Goal: Task Accomplishment & Management: Use online tool/utility

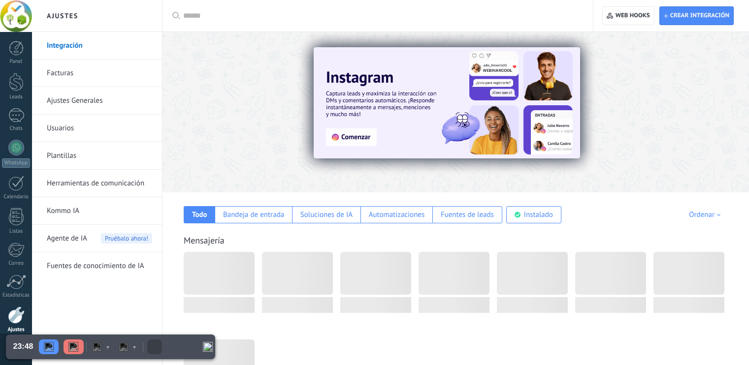
scroll to position [148, 0]
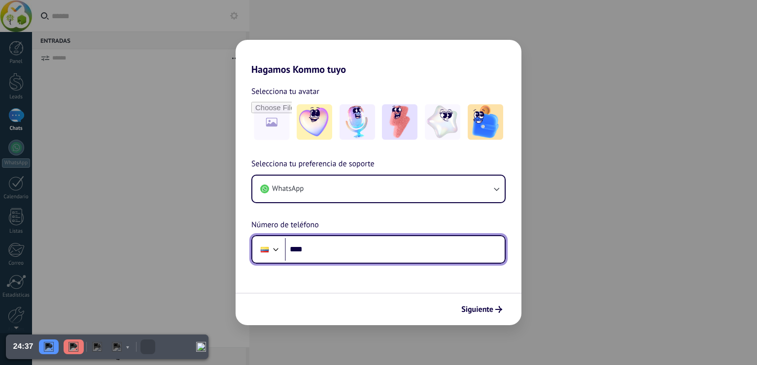
click at [329, 243] on input "****" at bounding box center [395, 249] width 220 height 23
type input "**********"
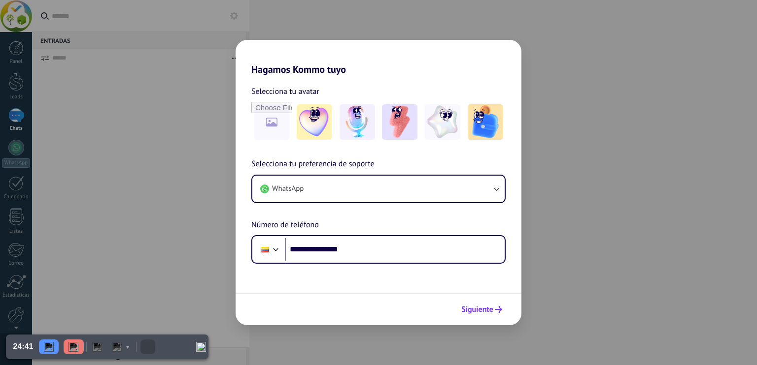
click at [491, 306] on span "Siguiente" at bounding box center [477, 309] width 32 height 7
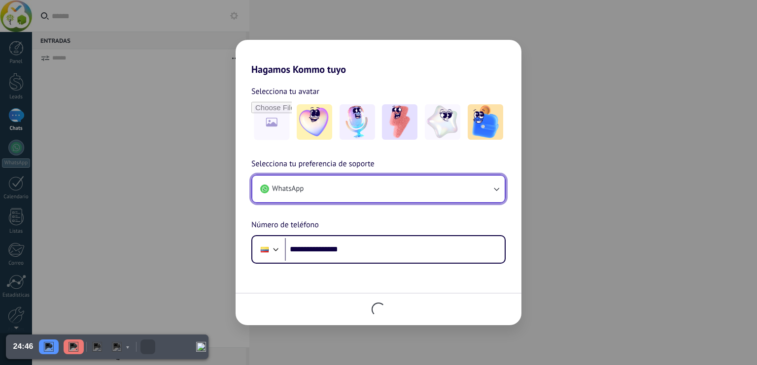
click at [491, 184] on icon "button" at bounding box center [496, 189] width 10 height 10
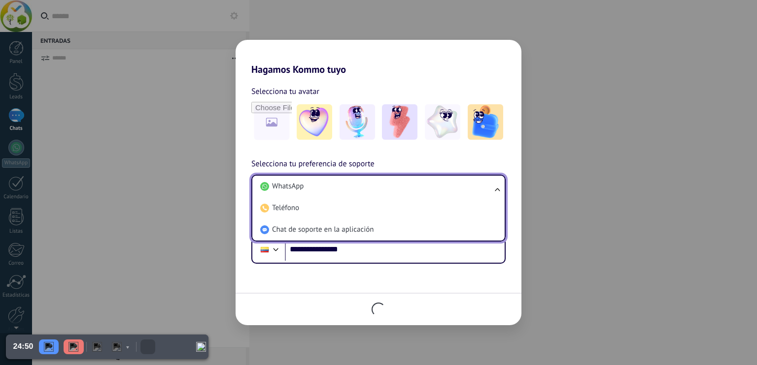
click at [515, 158] on div "**********" at bounding box center [378, 211] width 286 height 106
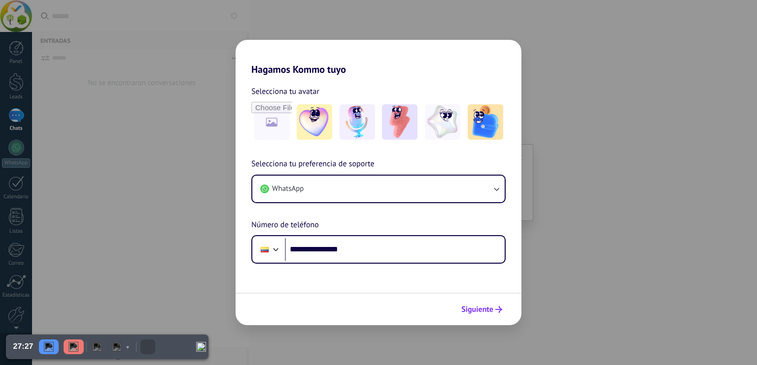
click at [476, 313] on span "Siguiente" at bounding box center [477, 309] width 32 height 7
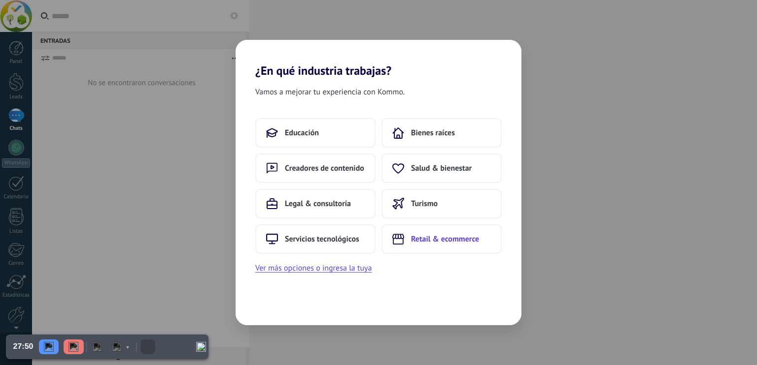
click at [434, 239] on span "Retail & ecommerce" at bounding box center [445, 239] width 68 height 10
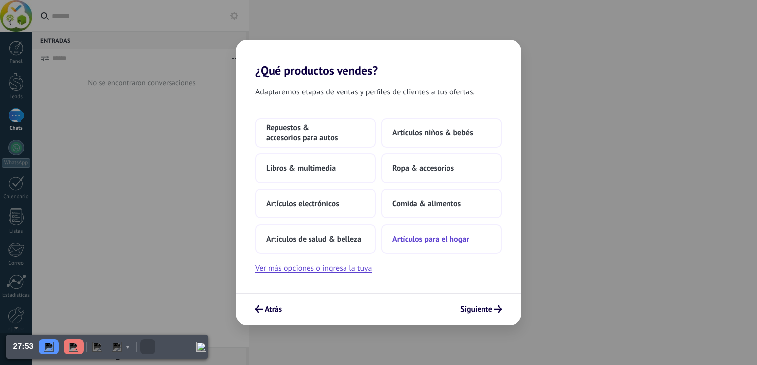
click at [422, 238] on span "Artículos para el hogar" at bounding box center [430, 239] width 77 height 10
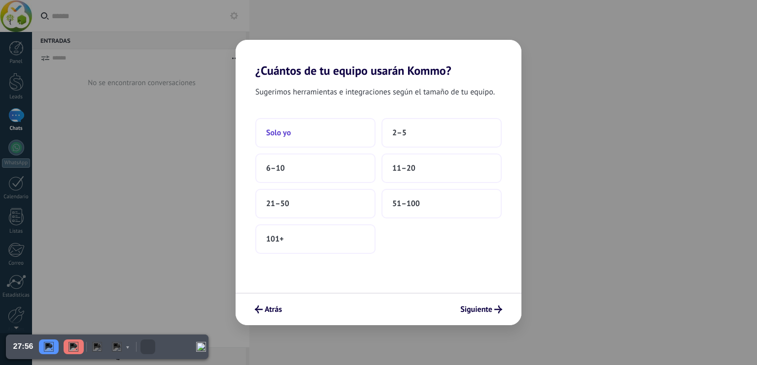
click at [292, 135] on button "Solo yo" at bounding box center [315, 133] width 120 height 30
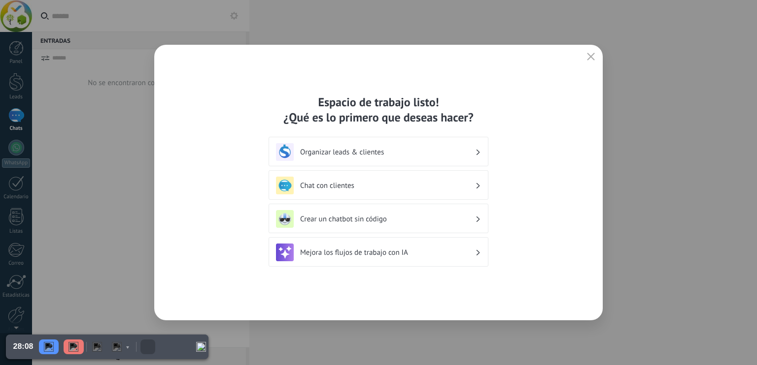
click at [447, 154] on h3 "Organizar leads & clientes" at bounding box center [387, 152] width 175 height 9
click at [351, 188] on h3 "Chat con clientes" at bounding box center [387, 185] width 175 height 9
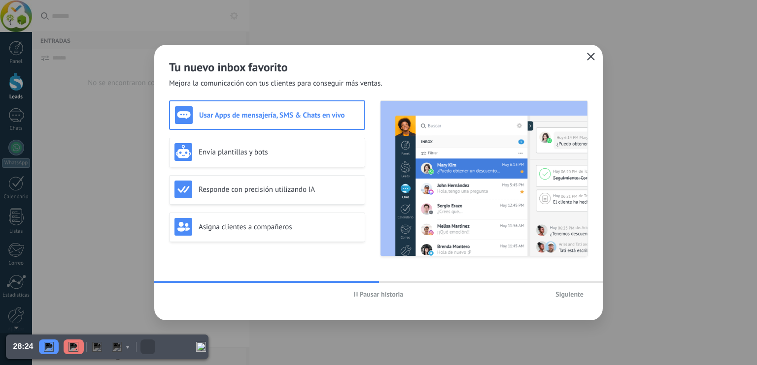
click at [591, 57] on use "button" at bounding box center [590, 56] width 7 height 7
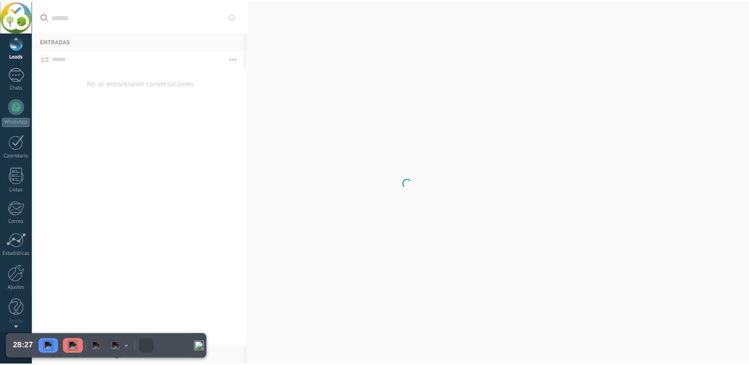
scroll to position [43, 0]
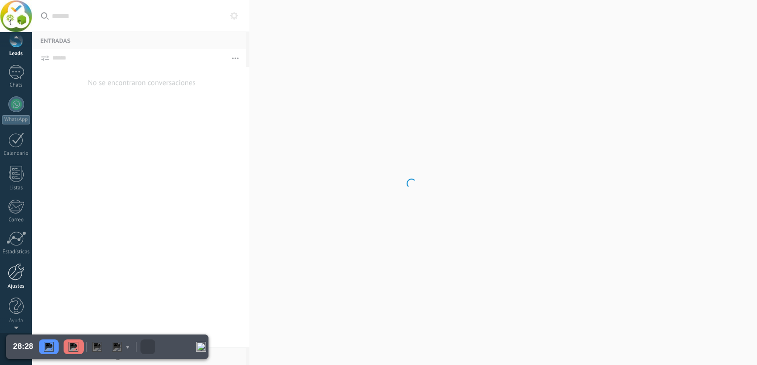
click at [14, 274] on div at bounding box center [16, 272] width 17 height 17
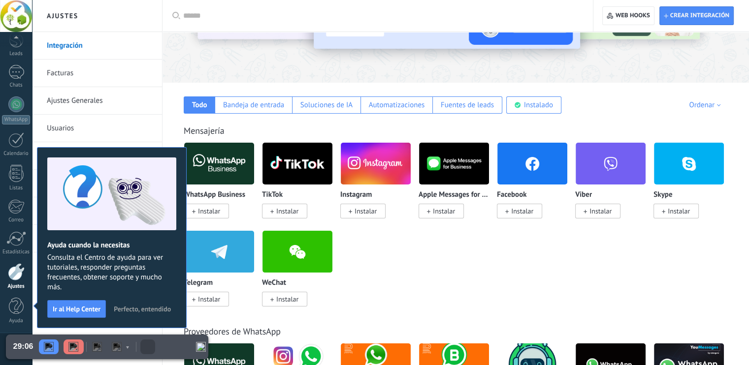
scroll to position [148, 0]
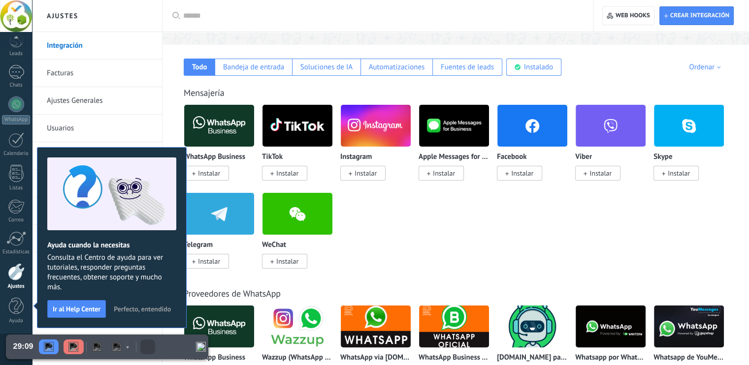
click at [386, 231] on div "WhatsApp Business Instalar TikTok Instalar Instagram Instalar Apple Messages fo…" at bounding box center [461, 192] width 555 height 176
click at [395, 70] on div "Automatizaciones" at bounding box center [397, 67] width 56 height 9
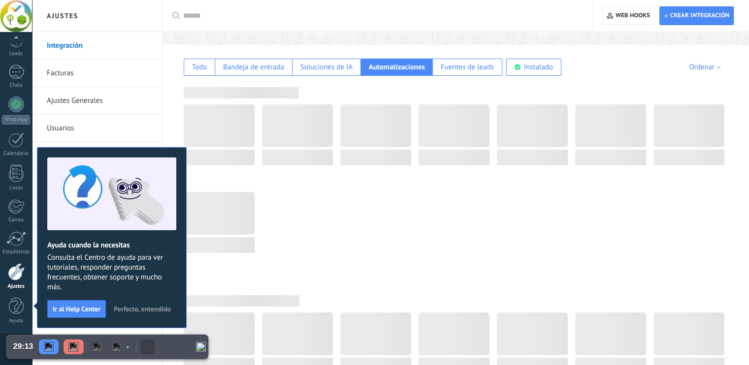
click at [146, 310] on span "Perfecto, entendido" at bounding box center [142, 309] width 57 height 7
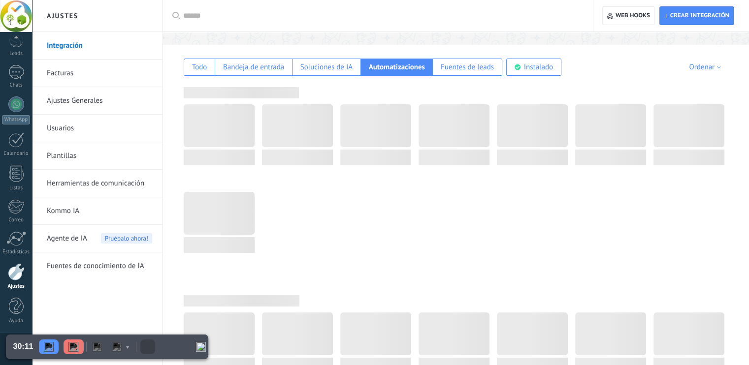
click at [221, 16] on input "text" at bounding box center [381, 16] width 396 height 10
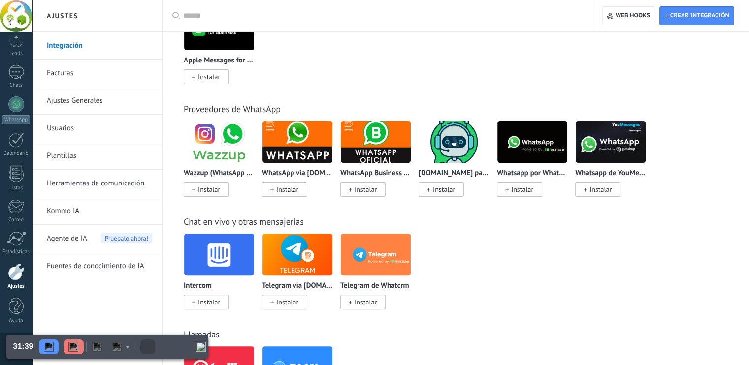
scroll to position [246, 0]
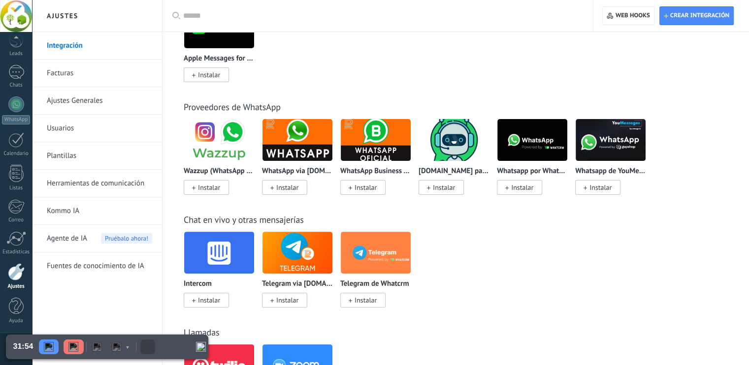
drag, startPoint x: 358, startPoint y: 185, endPoint x: 369, endPoint y: 188, distance: 11.2
click at [359, 185] on span "Instalar" at bounding box center [366, 187] width 22 height 9
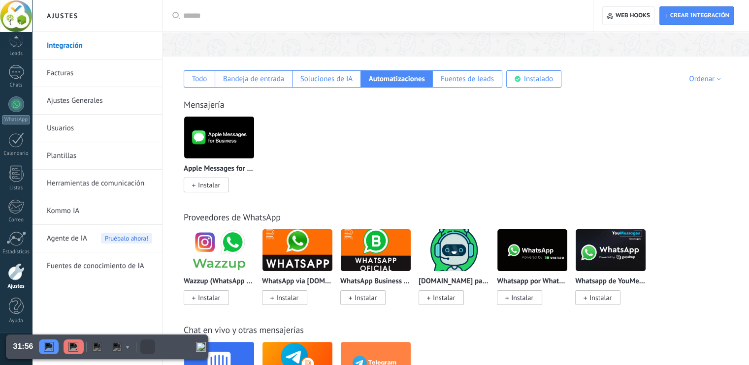
scroll to position [99, 0]
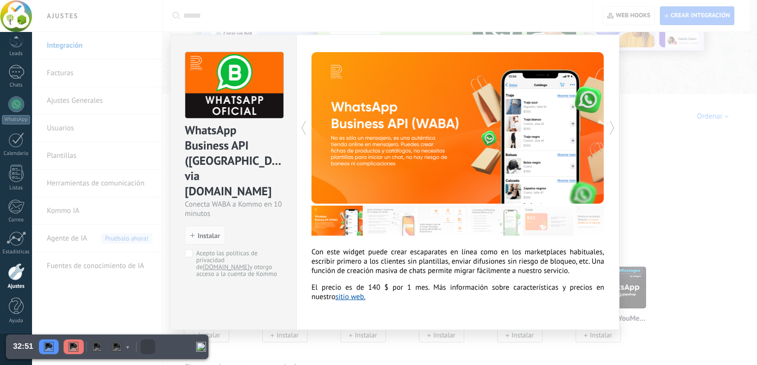
click at [647, 199] on div "WhatsApp Business API ([GEOGRAPHIC_DATA]) via [DOMAIN_NAME] Conecta WABA a Komm…" at bounding box center [394, 182] width 725 height 365
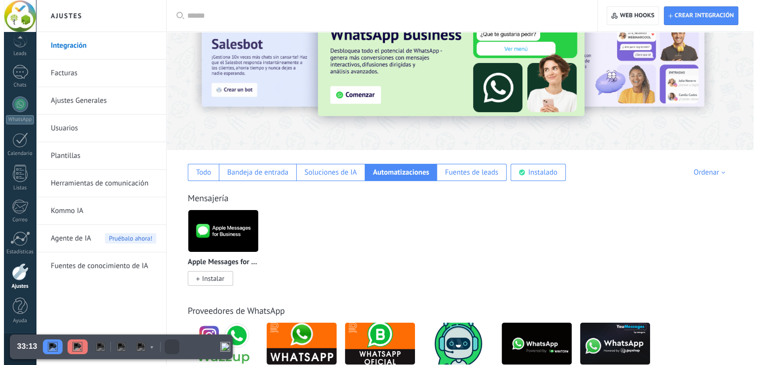
scroll to position [0, 0]
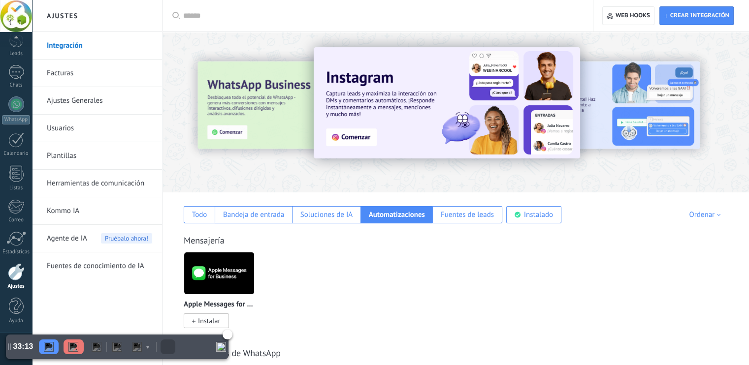
click at [49, 343] on img "Resume" at bounding box center [49, 347] width 10 height 10
click at [210, 17] on input "text" at bounding box center [381, 16] width 396 height 10
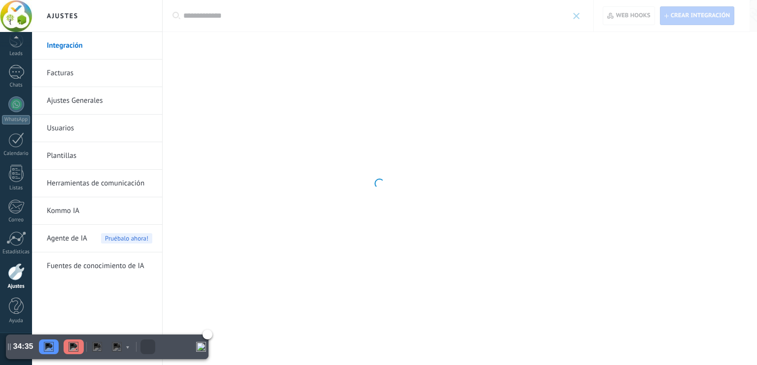
type input "**********"
click at [50, 345] on img "Pause" at bounding box center [49, 347] width 10 height 10
click at [45, 347] on img "Resume" at bounding box center [49, 347] width 10 height 10
click at [233, 16] on div at bounding box center [378, 182] width 757 height 365
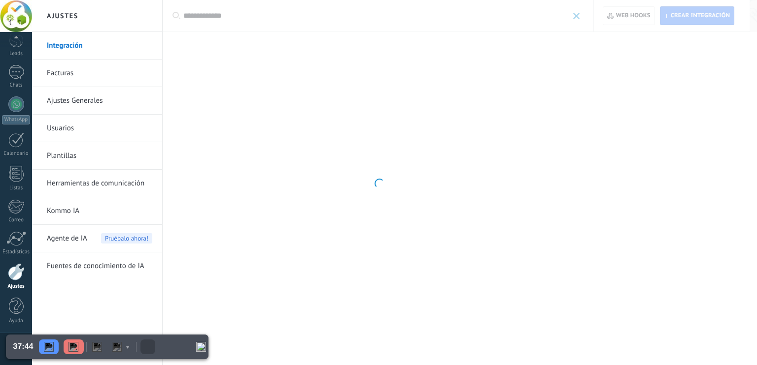
click at [244, 20] on div at bounding box center [378, 182] width 757 height 365
